Goal: Task Accomplishment & Management: Complete application form

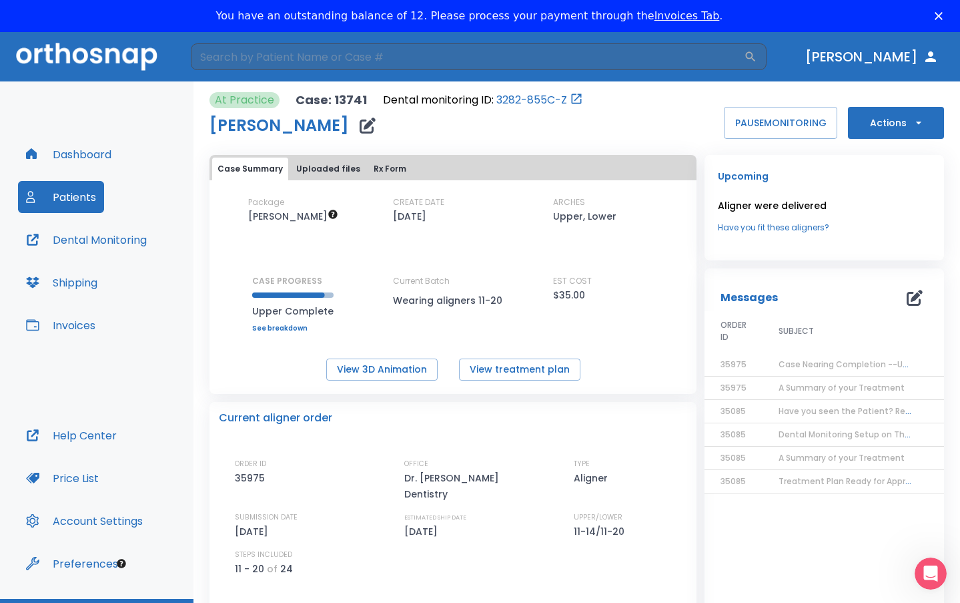
click at [888, 111] on button "Actions" at bounding box center [896, 123] width 96 height 32
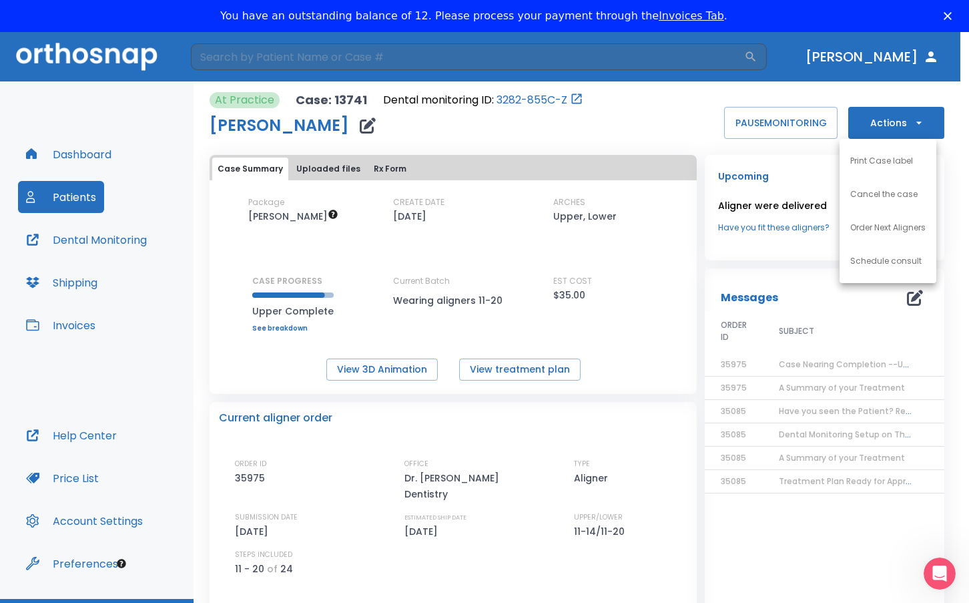
click at [894, 225] on p "Order Next Aligners" at bounding box center [887, 228] width 75 height 12
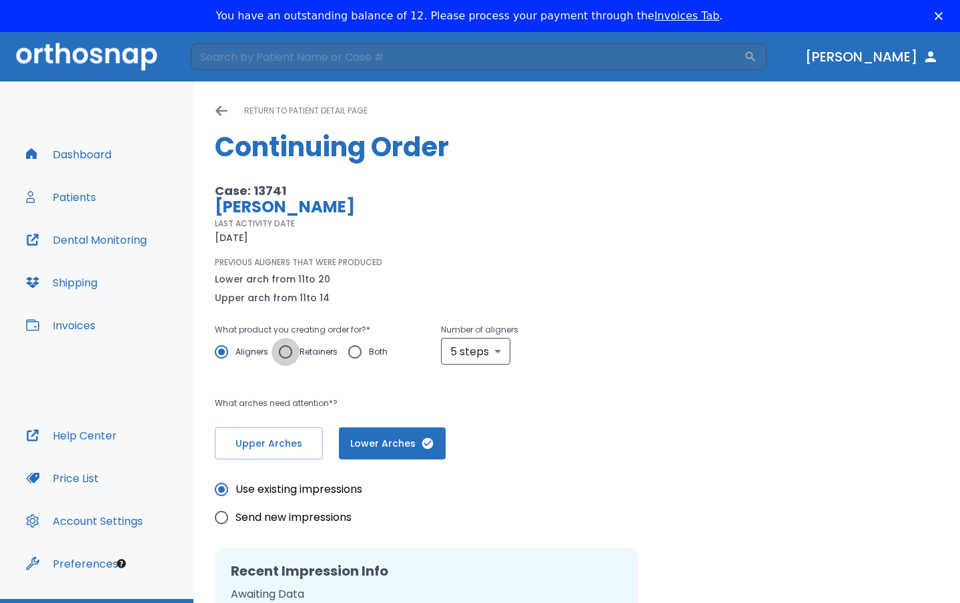
click at [284, 354] on input "Retainers" at bounding box center [286, 352] width 28 height 28
radio input "true"
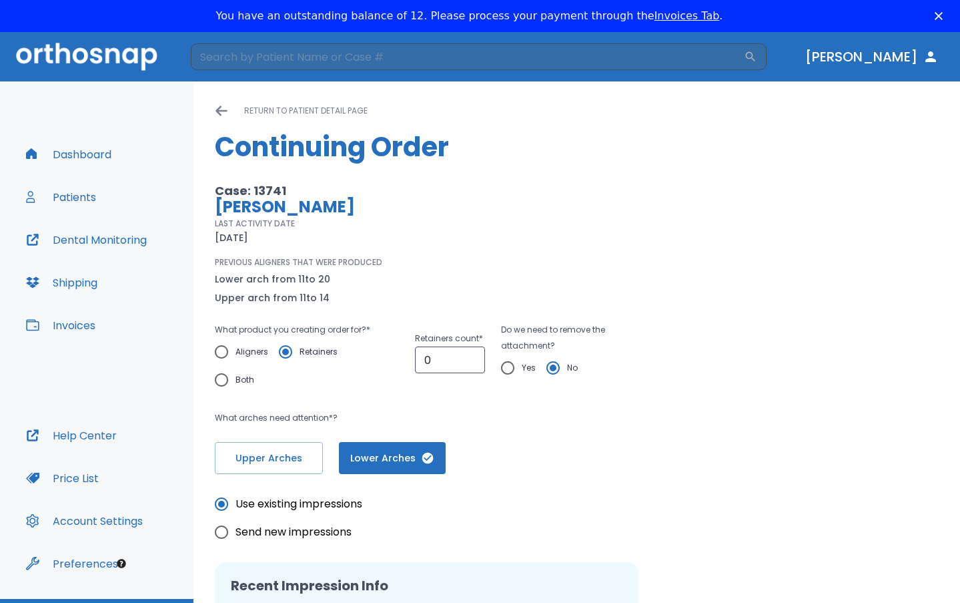
click at [222, 381] on input "Both" at bounding box center [222, 380] width 28 height 28
radio input "true"
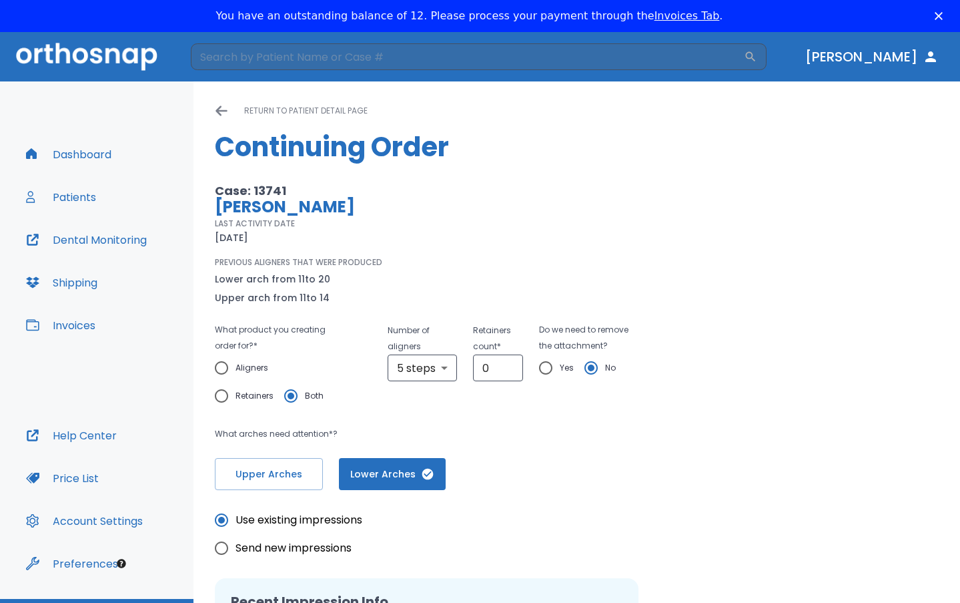
click at [540, 367] on input "Yes" at bounding box center [546, 368] width 28 height 28
radio input "true"
click at [436, 373] on body "​ [PERSON_NAME] Dashboard Patients Dental Monitoring Shipping Invoices Help Cen…" at bounding box center [484, 333] width 969 height 603
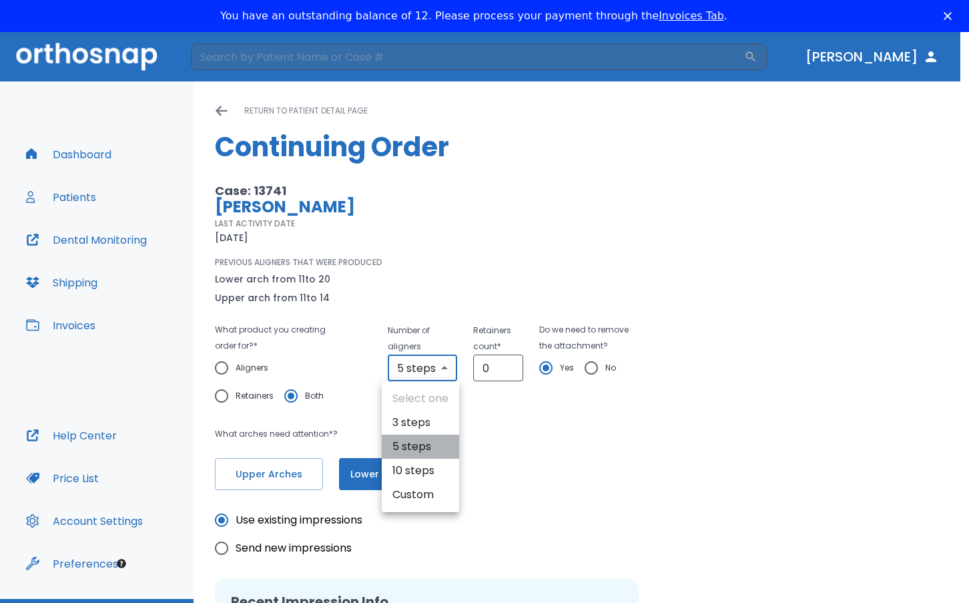
click at [415, 442] on li "5 steps" at bounding box center [420, 446] width 77 height 24
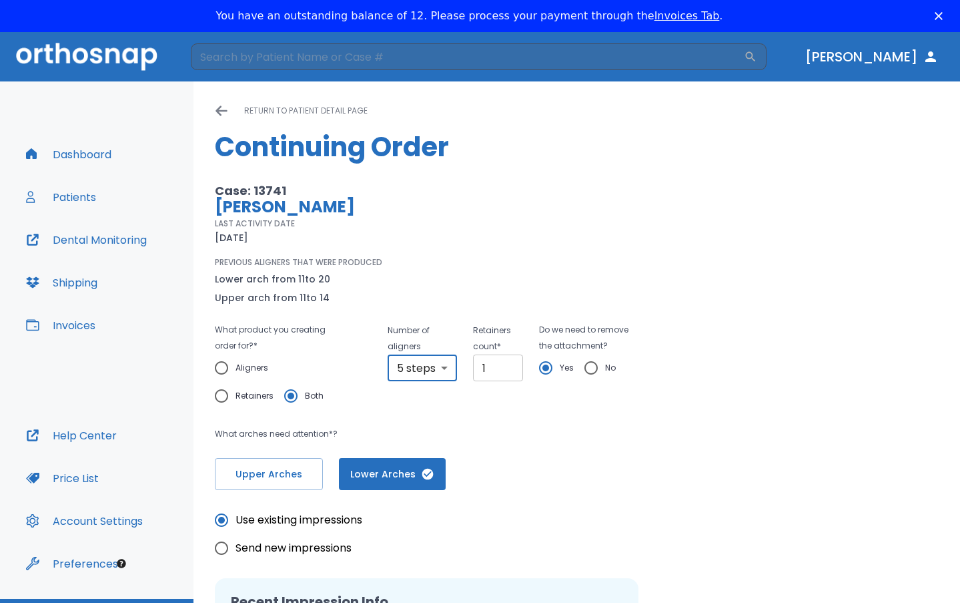
click at [508, 362] on input "1" at bounding box center [498, 367] width 50 height 27
type input "2"
click at [504, 362] on input "2" at bounding box center [498, 367] width 50 height 27
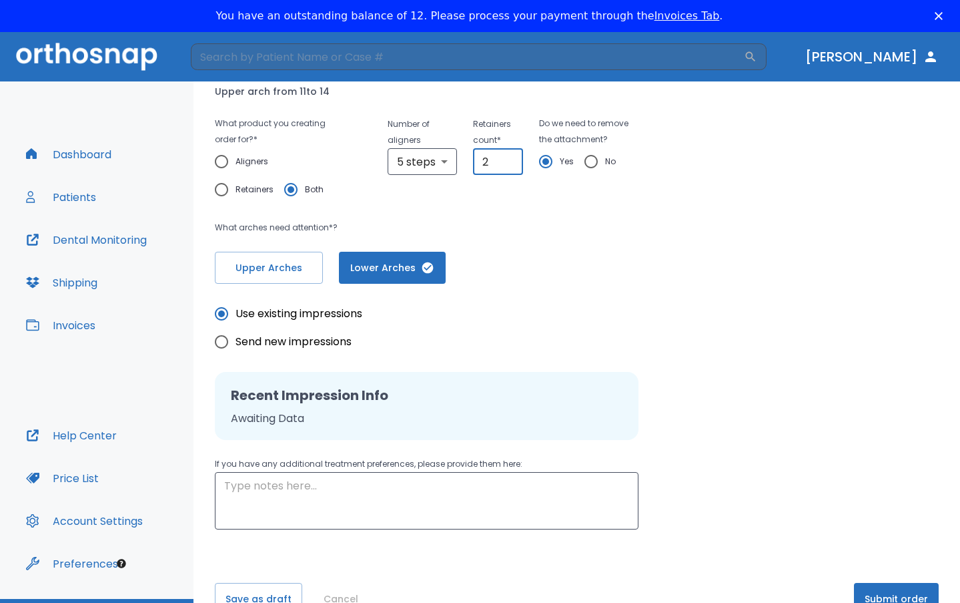
scroll to position [208, 0]
click at [275, 496] on textarea at bounding box center [426, 499] width 405 height 46
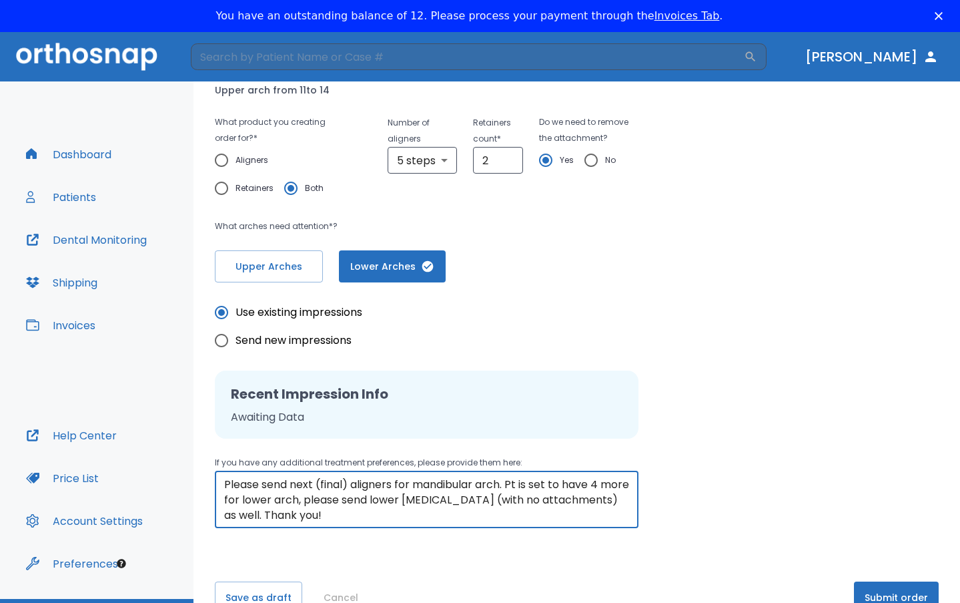
scroll to position [32, 0]
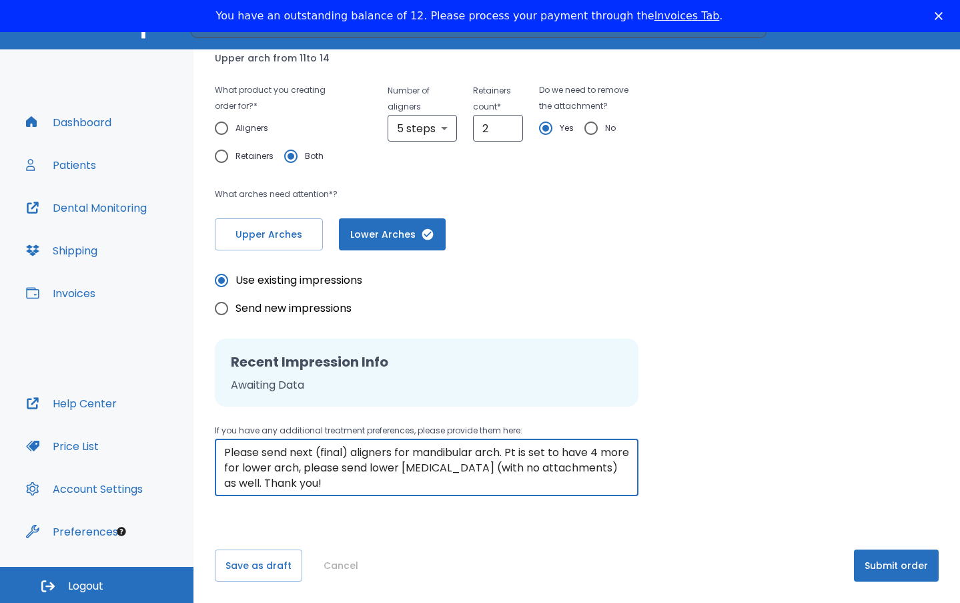
type textarea "Pt will be ready for her Max retainers, please send (with no attachments). Plea…"
click at [868, 558] on button "Submit order" at bounding box center [896, 565] width 85 height 32
